Goal: Information Seeking & Learning: Learn about a topic

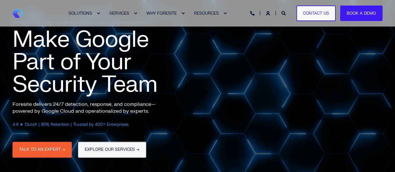
click at [114, 146] on link "EXPLORE OUR SERVICES →" at bounding box center [112, 150] width 68 height 16
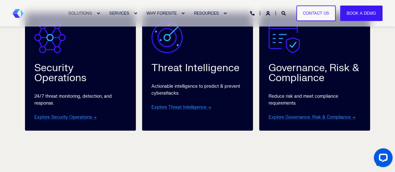
scroll to position [343, 0]
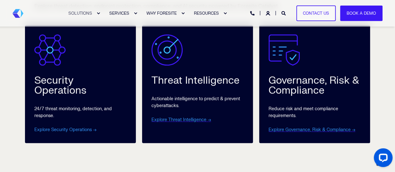
click at [64, 130] on link "Explore Security Operations →" at bounding box center [65, 129] width 62 height 5
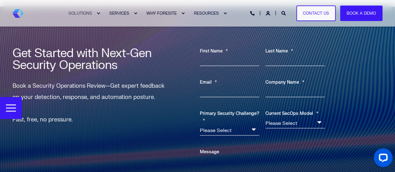
scroll to position [1904, 0]
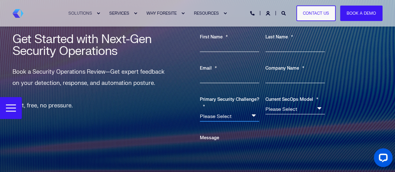
click at [254, 115] on select "Please Select Detection Response Compliance Visibility Automation Cost Coverage…" at bounding box center [229, 116] width 59 height 12
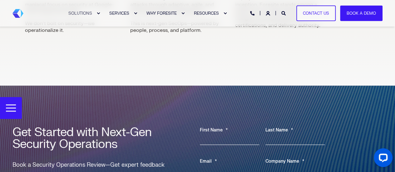
scroll to position [1748, 0]
